Goal: Information Seeking & Learning: Learn about a topic

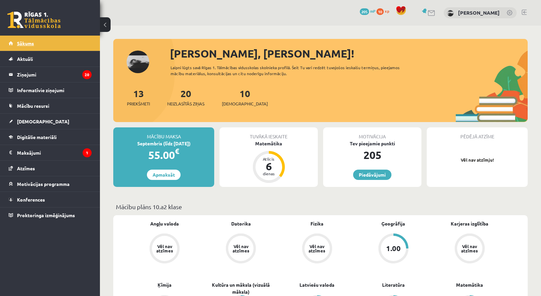
drag, startPoint x: 0, startPoint y: 0, endPoint x: 51, endPoint y: 37, distance: 62.7
click at [51, 37] on link "Sākums" at bounding box center [50, 43] width 83 height 15
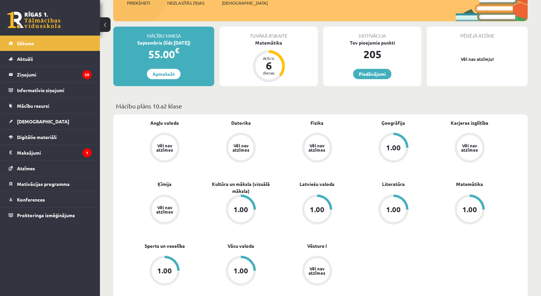
scroll to position [33, 0]
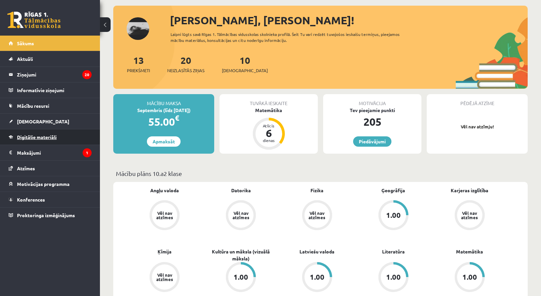
click at [42, 139] on span "Digitālie materiāli" at bounding box center [37, 137] width 40 height 6
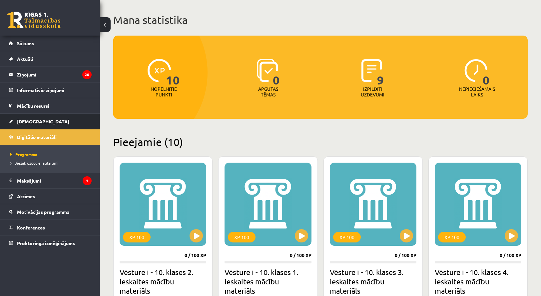
click at [40, 124] on link "[DEMOGRAPHIC_DATA]" at bounding box center [50, 121] width 83 height 15
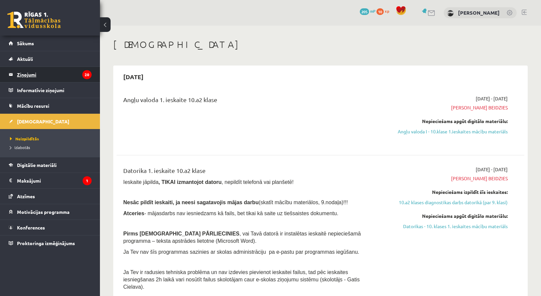
click at [50, 76] on legend "Ziņojumi 20" at bounding box center [54, 74] width 75 height 15
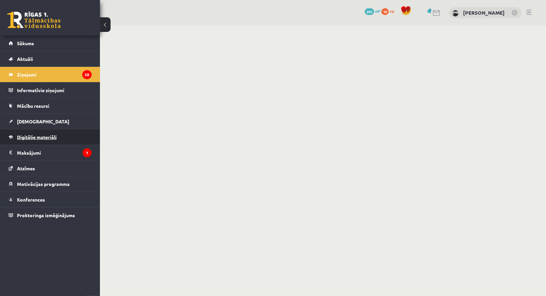
click at [40, 138] on span "Digitālie materiāli" at bounding box center [37, 137] width 40 height 6
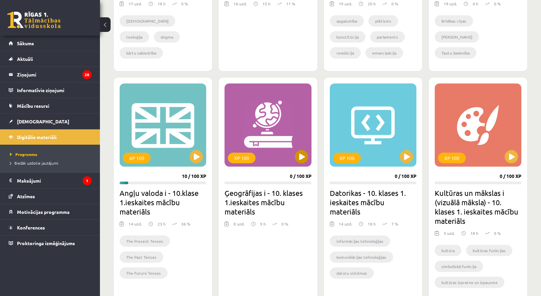
scroll to position [333, 0]
click at [487, 141] on div "XP 100" at bounding box center [477, 125] width 87 height 83
click at [504, 159] on div "XP 100" at bounding box center [477, 125] width 87 height 83
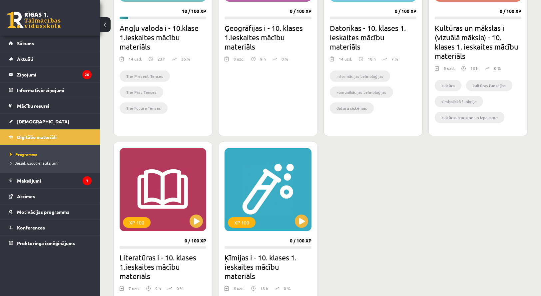
scroll to position [499, 0]
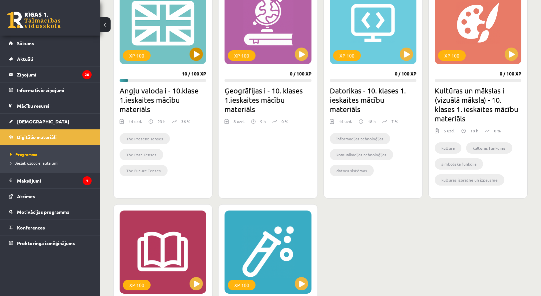
scroll to position [381, 0]
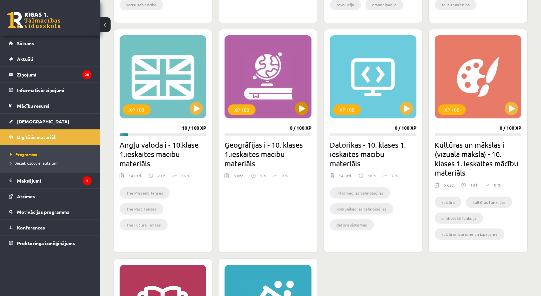
click at [306, 101] on div "XP 100" at bounding box center [267, 76] width 87 height 83
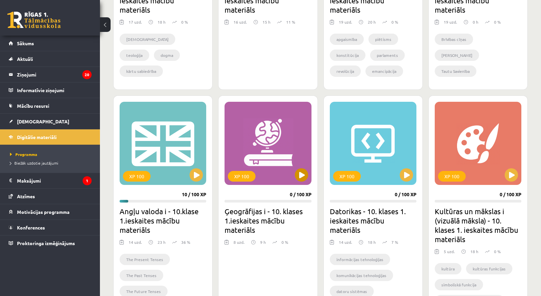
scroll to position [348, 0]
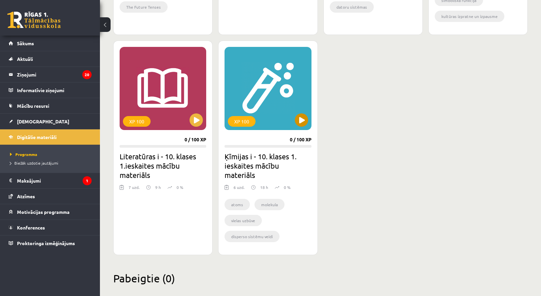
scroll to position [609, 0]
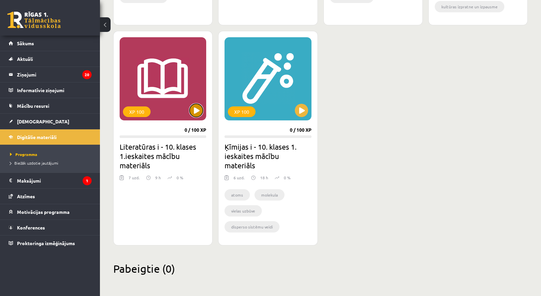
click at [198, 114] on button at bounding box center [195, 110] width 13 height 13
click at [297, 109] on button at bounding box center [301, 110] width 13 height 13
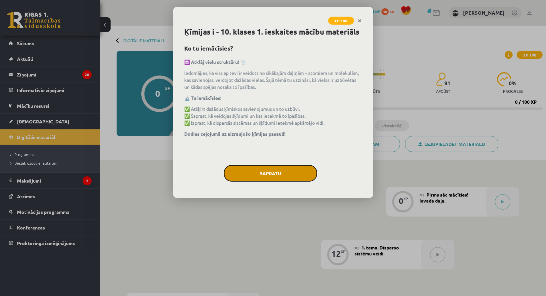
click at [276, 175] on button "Sapratu" at bounding box center [270, 173] width 93 height 17
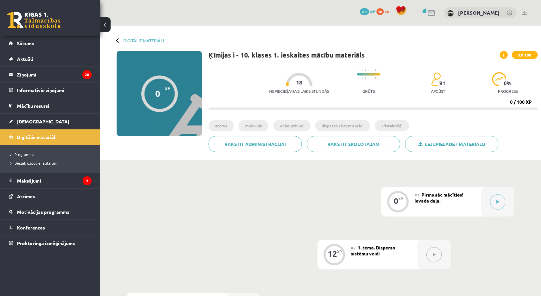
click at [33, 25] on link at bounding box center [33, 20] width 53 height 17
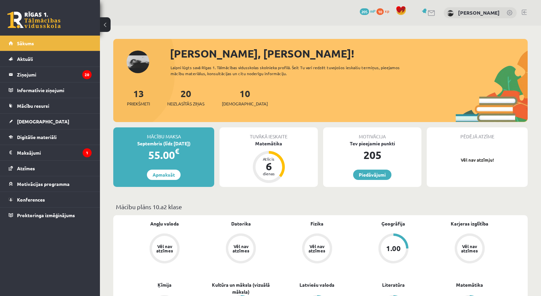
click at [46, 20] on link at bounding box center [33, 20] width 53 height 17
